Goal: Check status: Check status

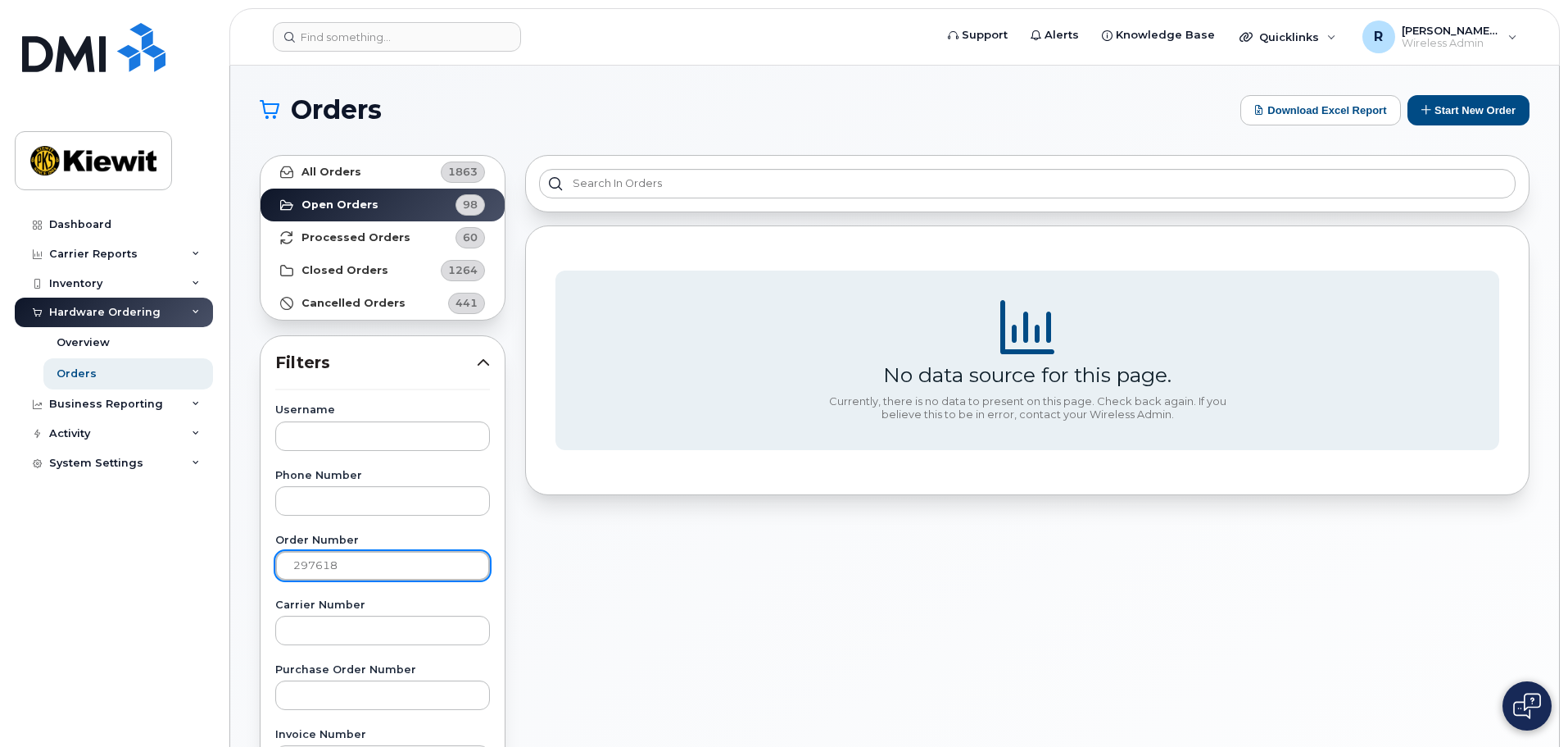
click at [349, 557] on input "297618" at bounding box center [382, 565] width 214 height 30
drag, startPoint x: 346, startPoint y: 563, endPoint x: 273, endPoint y: 574, distance: 73.8
click at [275, 574] on input "297618" at bounding box center [382, 565] width 214 height 30
click at [388, 574] on input "297618" at bounding box center [382, 565] width 214 height 30
drag, startPoint x: 295, startPoint y: 565, endPoint x: 215, endPoint y: 569, distance: 80.1
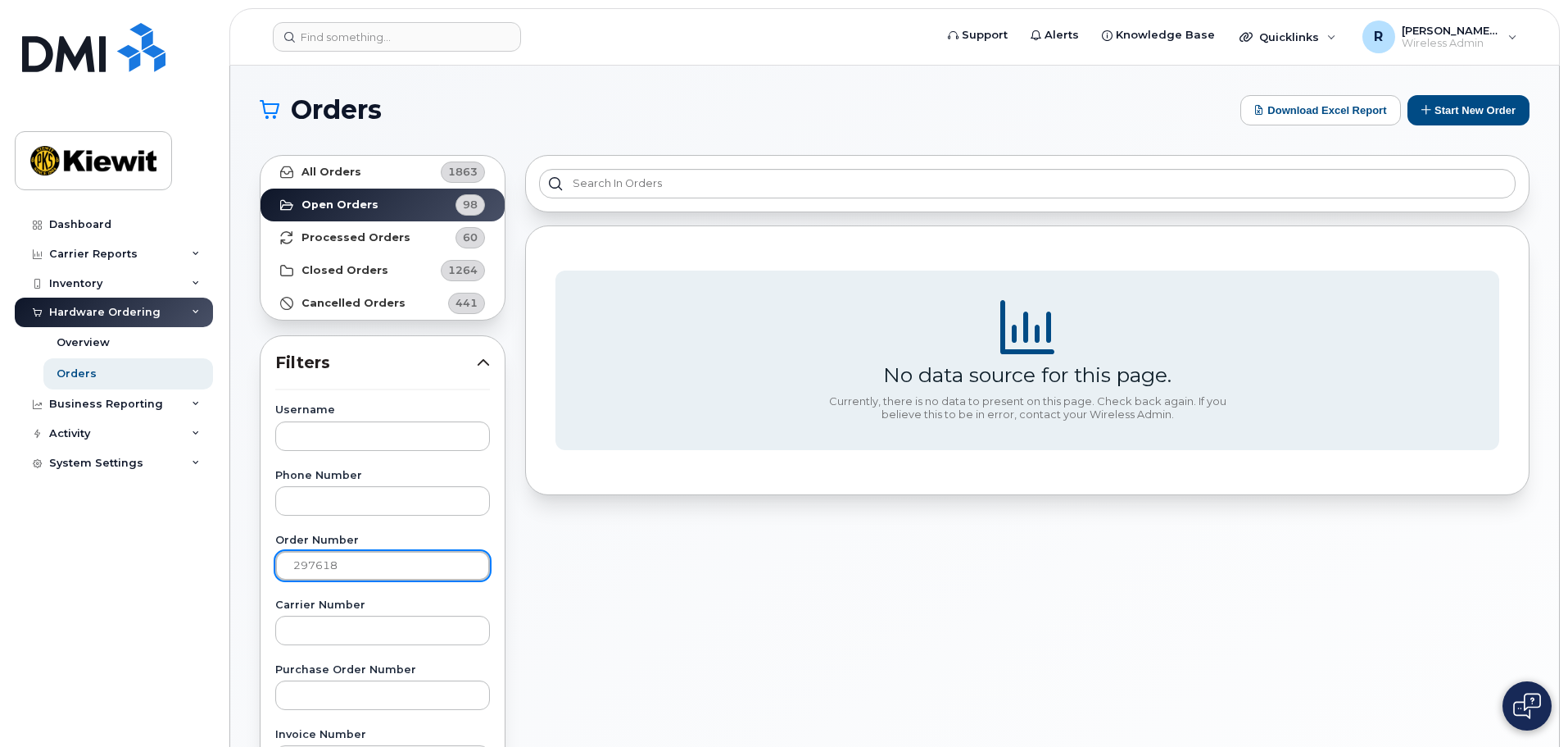
click at [224, 567] on body "Support Alerts Knowledge Base Quicklinks Suspend / Cancel Device Change SIM Car…" at bounding box center [784, 684] width 1568 height 1368
type input "296988"
drag, startPoint x: 349, startPoint y: 567, endPoint x: 205, endPoint y: 572, distance: 144.1
click at [230, 572] on div "Support Alerts Knowledge Base Quicklinks Suspend / Cancel Device Change SIM Car…" at bounding box center [895, 691] width 1330 height 1251
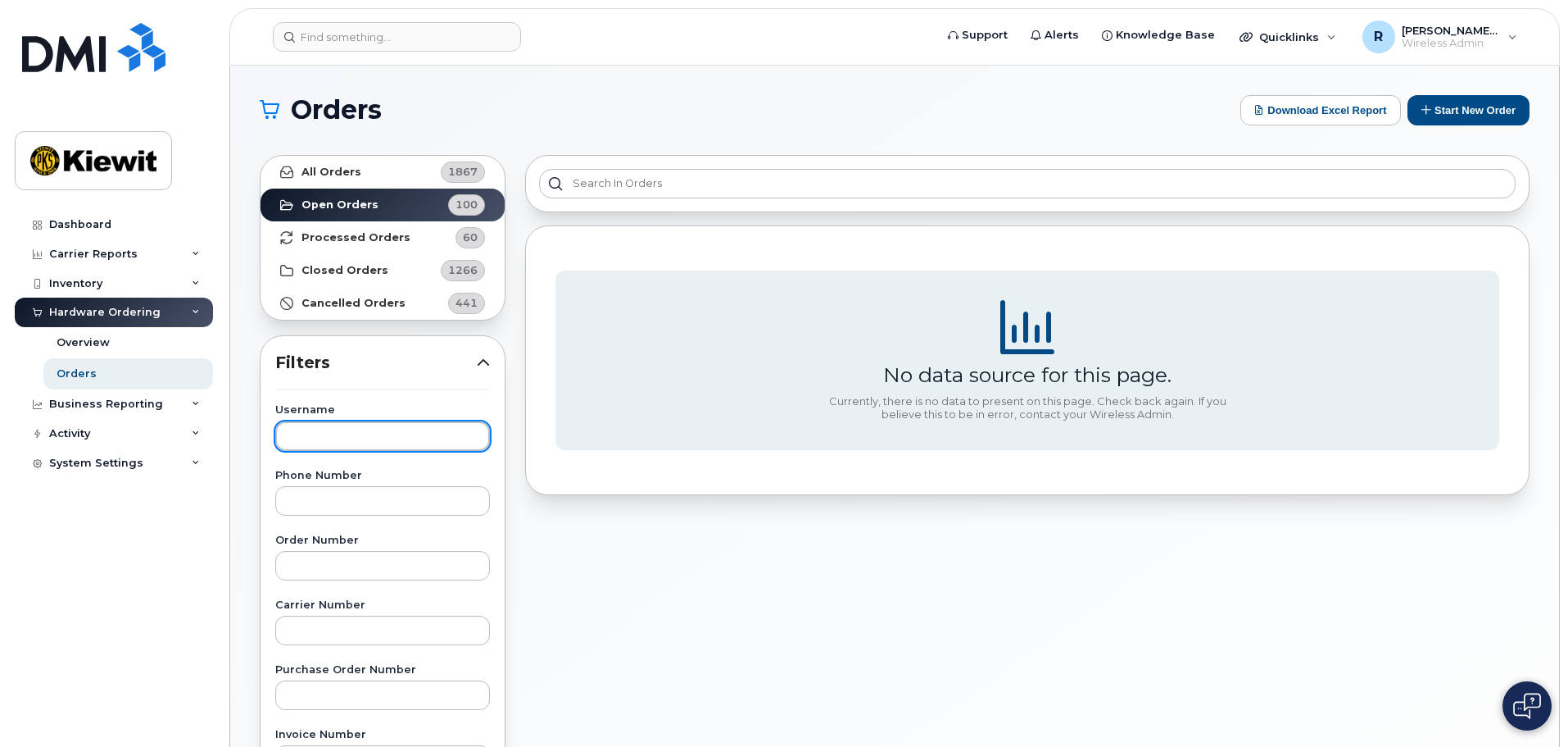
click at [308, 436] on input "text" at bounding box center [382, 436] width 214 height 30
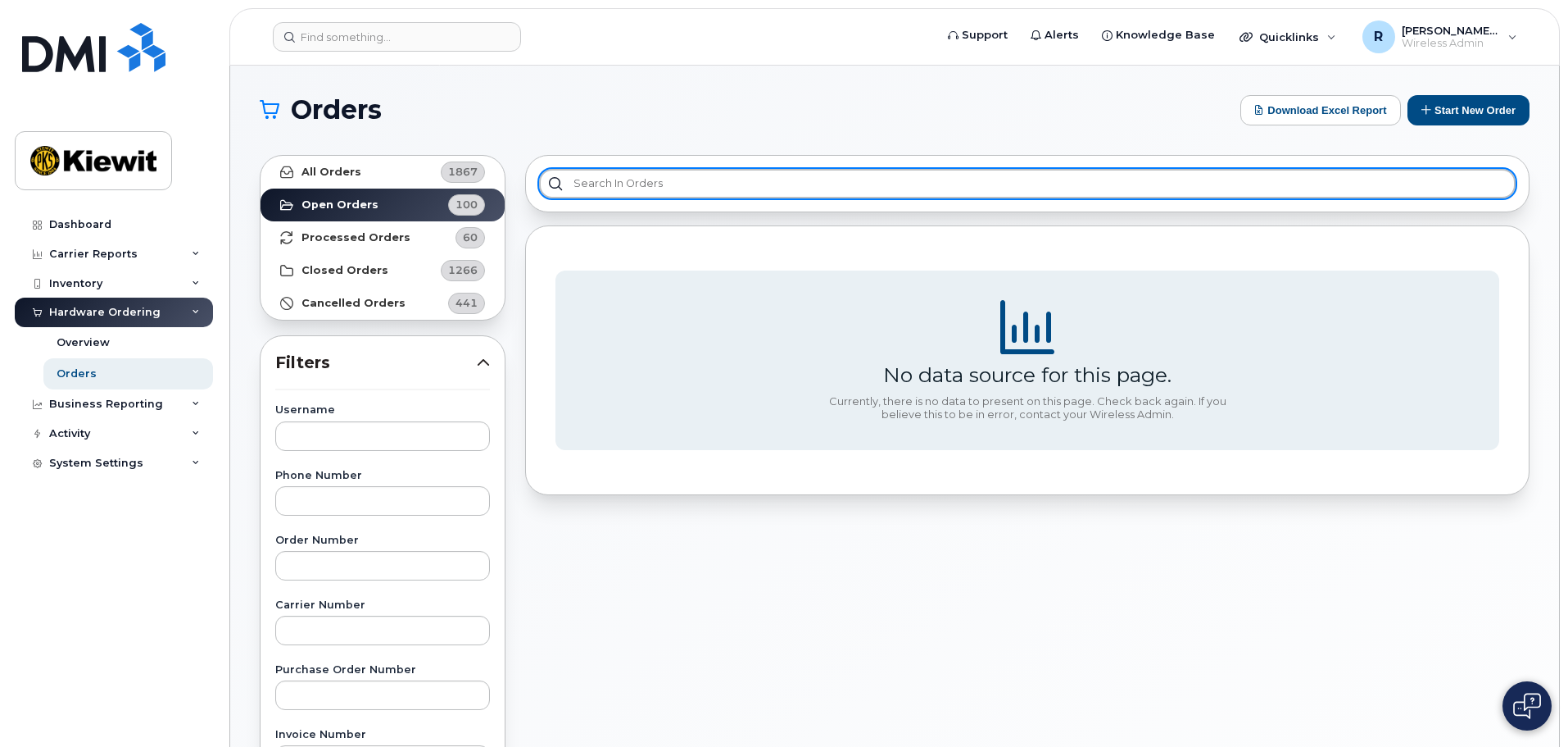
click at [604, 178] on input "text" at bounding box center [1027, 183] width 977 height 30
type input "[PERSON_NAME]"
